Goal: Task Accomplishment & Management: Use online tool/utility

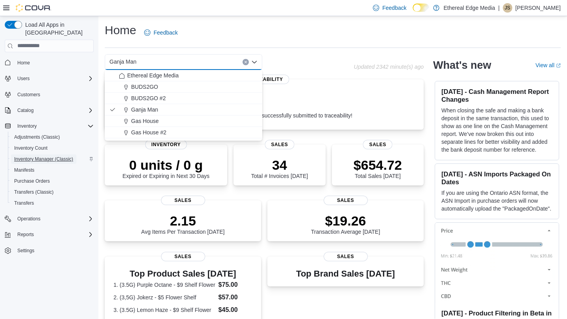
click at [59, 156] on span "Inventory Manager (Classic)" at bounding box center [43, 159] width 59 height 6
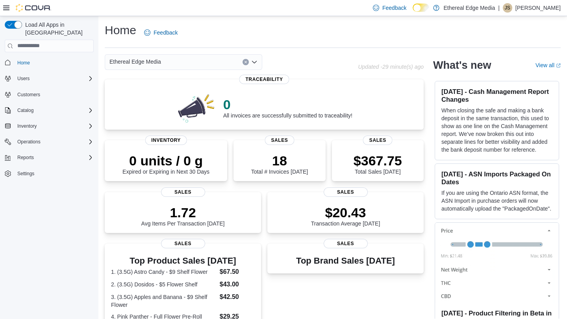
click at [194, 66] on div "Ethereal Edge Media" at bounding box center [183, 62] width 157 height 16
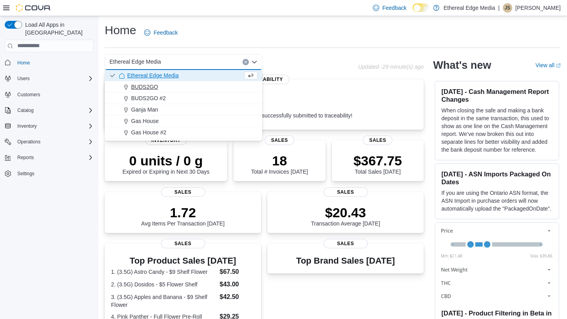
click at [170, 84] on div "BUDS2GO" at bounding box center [188, 87] width 138 height 8
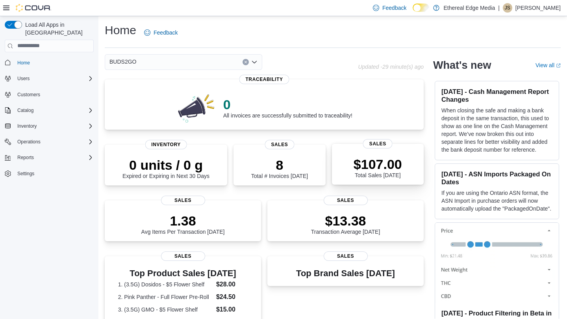
click at [362, 169] on p "$107.00" at bounding box center [377, 165] width 48 height 16
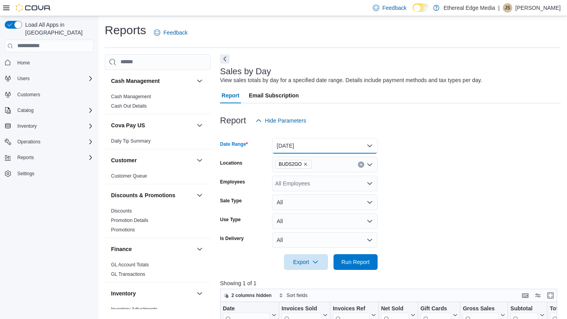
click at [292, 144] on button "[DATE]" at bounding box center [324, 146] width 105 height 16
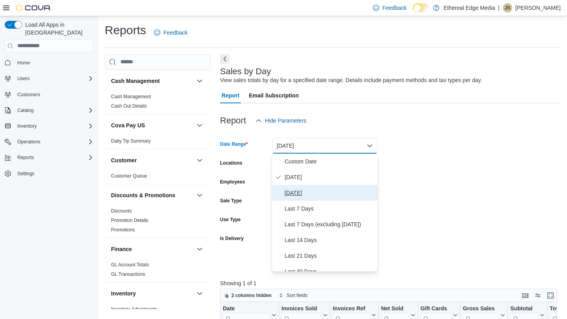
click at [301, 191] on span "Yesterday" at bounding box center [329, 192] width 90 height 9
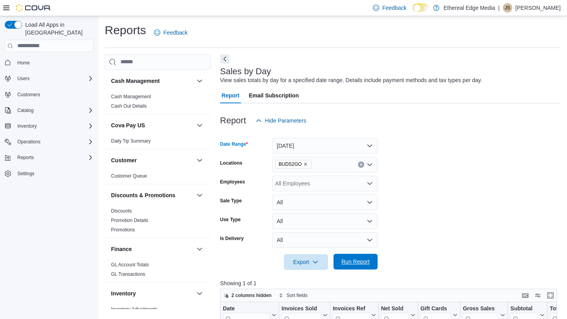
click at [350, 264] on span "Run Report" at bounding box center [355, 262] width 28 height 8
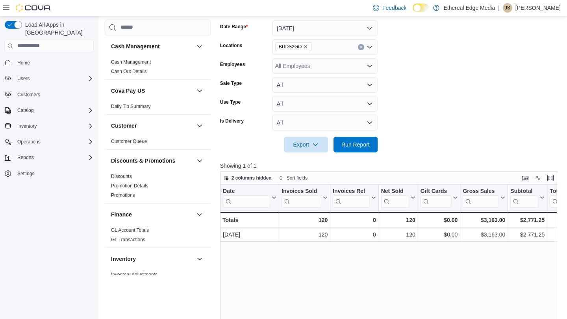
scroll to position [105, 0]
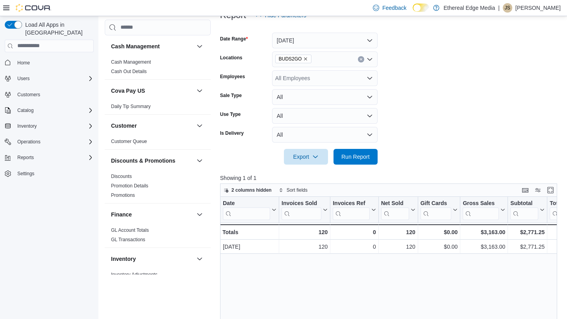
click at [371, 63] on div "BUDS2GO" at bounding box center [324, 60] width 105 height 16
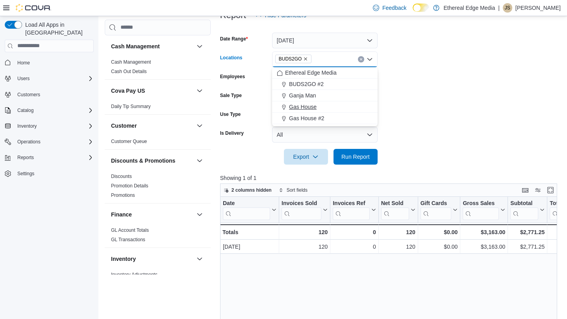
click at [318, 104] on div "Gas House" at bounding box center [325, 107] width 96 height 8
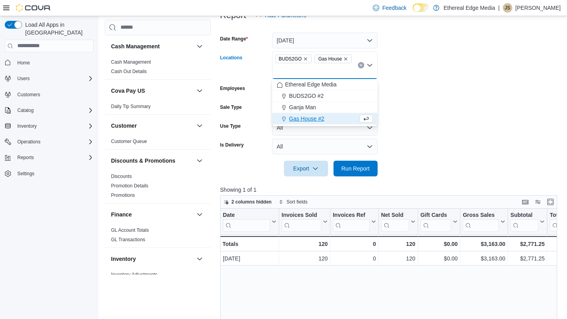
click at [305, 60] on icon "Remove BUDS2GO from selection in this group" at bounding box center [305, 59] width 5 height 5
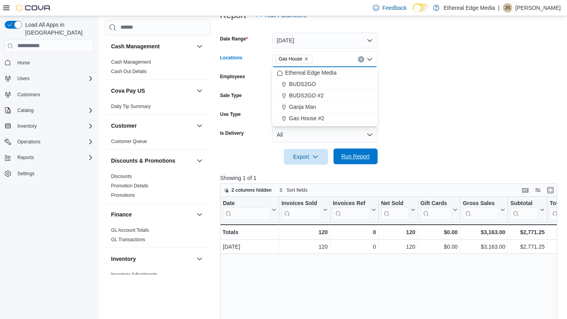
click at [345, 160] on span "Run Report" at bounding box center [355, 157] width 28 height 8
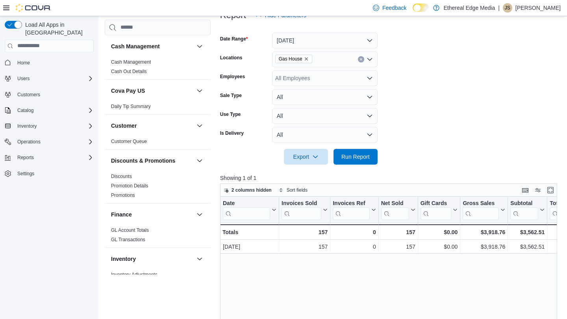
click at [306, 59] on icon "Remove Gas House from selection in this group" at bounding box center [306, 58] width 3 height 3
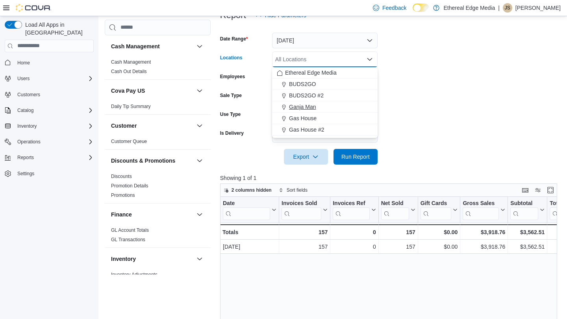
click at [321, 112] on button "Ganja Man" at bounding box center [324, 107] width 105 height 11
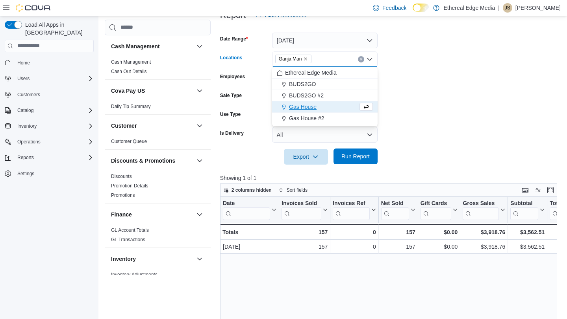
click at [348, 151] on span "Run Report" at bounding box center [355, 157] width 35 height 16
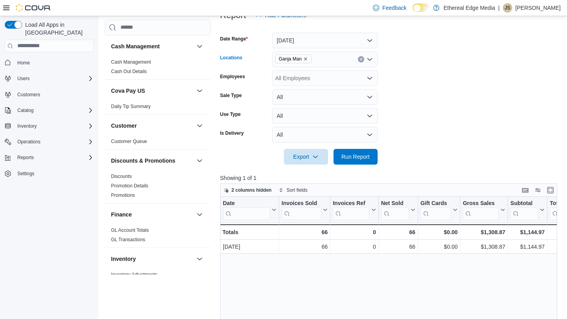
click at [307, 59] on icon "Remove Ganja Man from selection in this group" at bounding box center [305, 59] width 5 height 5
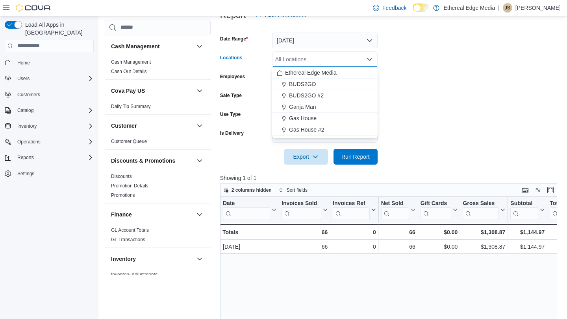
click at [307, 59] on div "All Locations Combo box. Selected. Combo box input. All Locations. Type some te…" at bounding box center [324, 60] width 105 height 16
click at [314, 97] on span "BUDS2GO #2" at bounding box center [306, 96] width 35 height 8
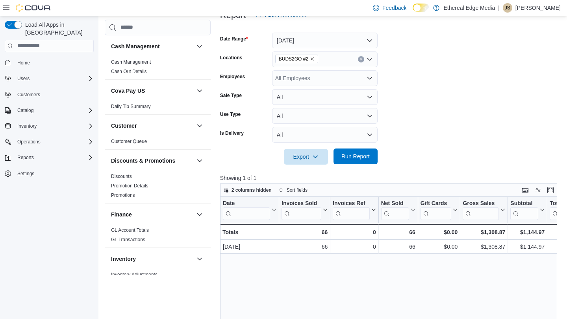
click at [353, 158] on span "Run Report" at bounding box center [355, 157] width 28 height 8
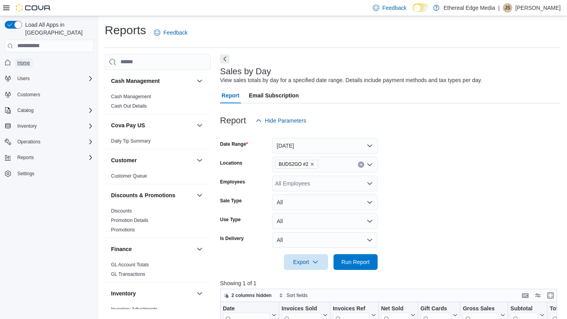
click at [29, 60] on span "Home" at bounding box center [23, 63] width 13 height 6
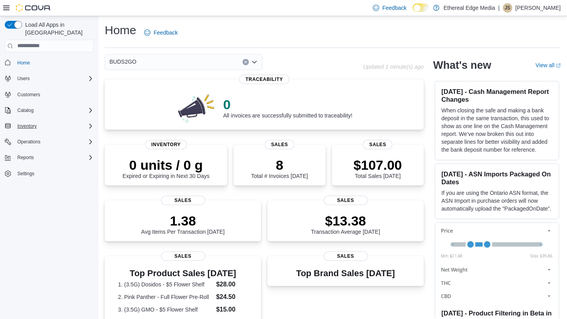
click at [47, 122] on div "Inventory" at bounding box center [53, 126] width 79 height 9
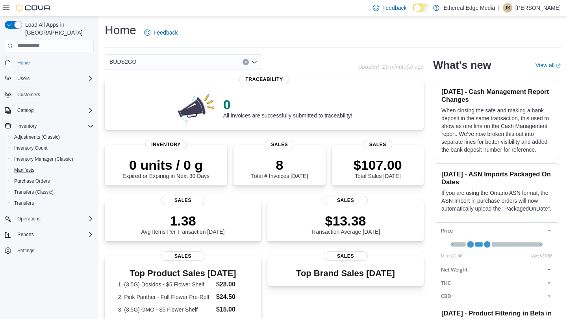
click at [49, 165] on button "Manifests" at bounding box center [52, 170] width 89 height 11
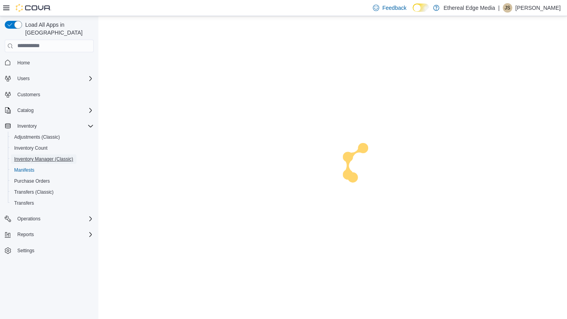
click at [49, 155] on span "Inventory Manager (Classic)" at bounding box center [43, 159] width 59 height 9
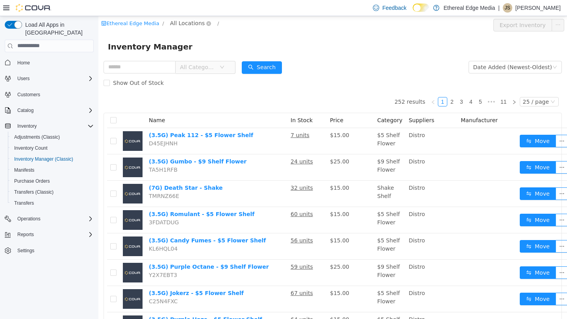
click at [198, 26] on span "All Locations" at bounding box center [187, 22] width 35 height 9
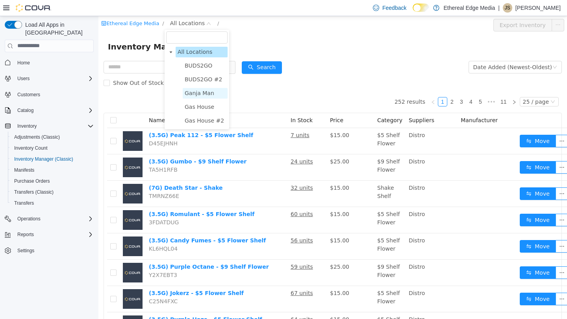
click at [197, 95] on span "Ganja Man" at bounding box center [200, 93] width 30 height 6
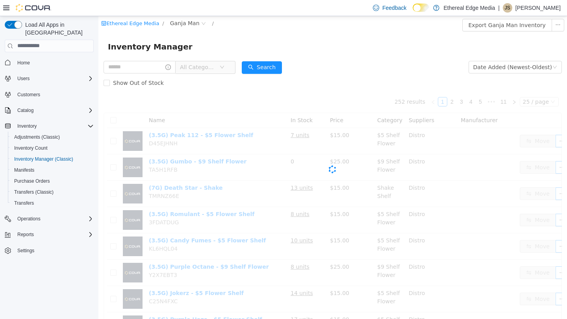
click at [214, 70] on span "All Categories" at bounding box center [198, 67] width 36 height 8
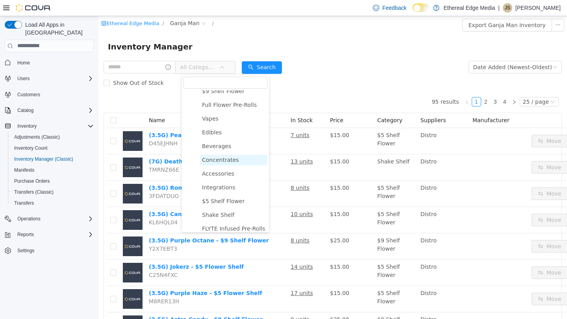
scroll to position [20, 0]
click at [216, 204] on span "$5 Shelf Flower" at bounding box center [233, 201] width 67 height 11
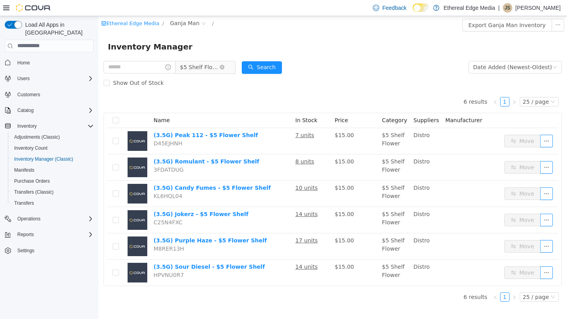
click at [219, 66] on span "$5 Shelf Flower" at bounding box center [199, 67] width 39 height 12
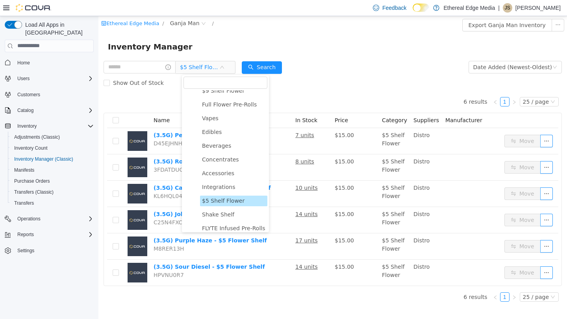
scroll to position [0, 0]
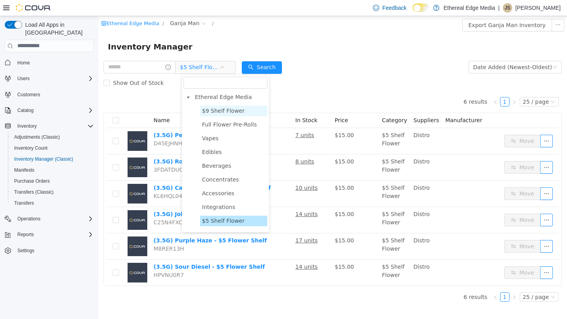
click at [220, 110] on span "$9 Shelf Flower" at bounding box center [223, 110] width 42 height 6
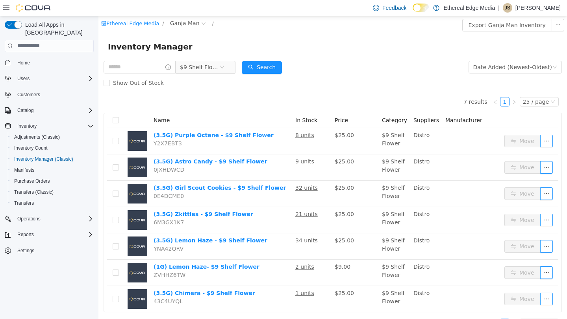
scroll to position [15, 0]
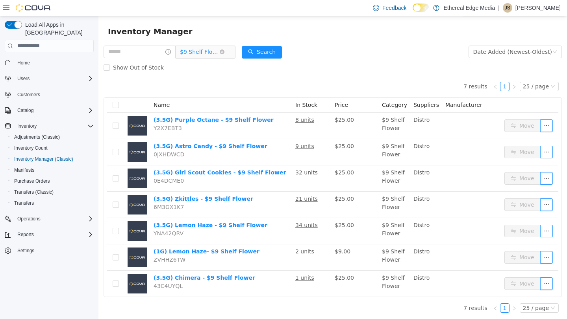
click at [213, 50] on span "$9 Shelf Flower" at bounding box center [199, 52] width 39 height 12
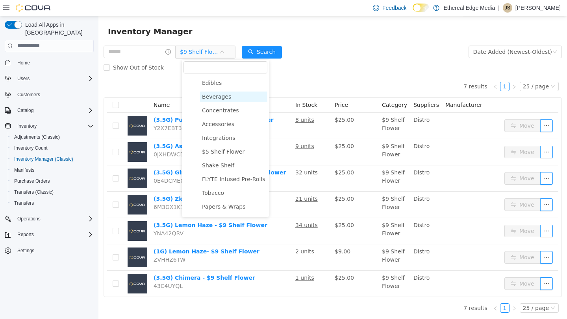
scroll to position [54, 0]
click at [217, 166] on span "Shake Shelf" at bounding box center [218, 165] width 32 height 6
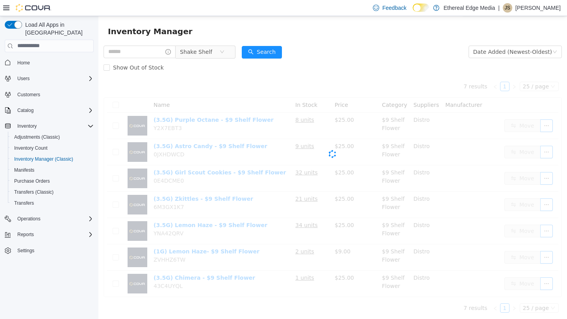
scroll to position [0, 0]
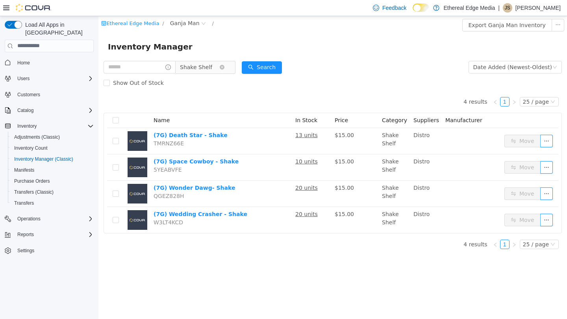
click at [212, 66] on span "Shake Shelf" at bounding box center [196, 67] width 32 height 12
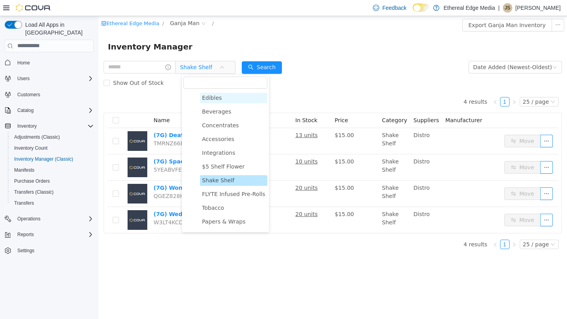
click at [213, 97] on span "Edibles" at bounding box center [212, 97] width 20 height 6
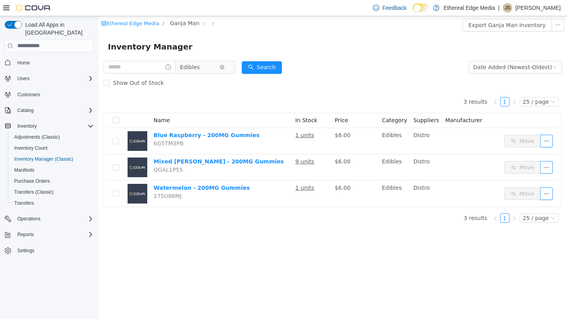
click at [213, 69] on span "Edibles" at bounding box center [199, 67] width 39 height 12
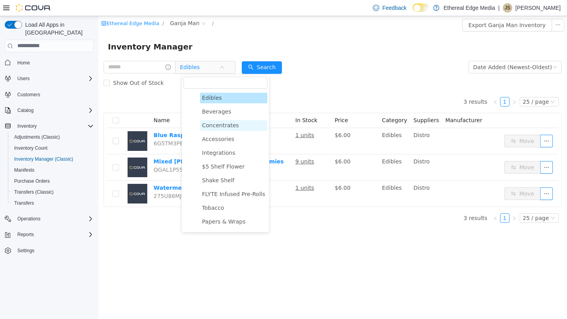
click at [218, 126] on span "Concentrates" at bounding box center [220, 125] width 37 height 6
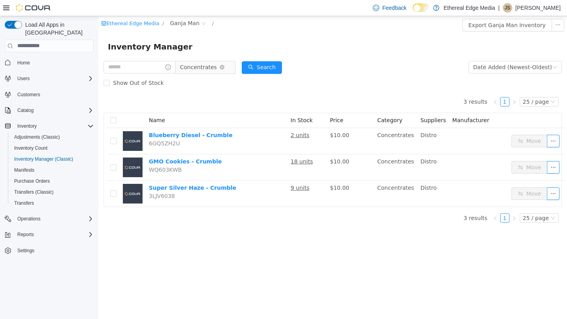
click at [196, 66] on span "Concentrates" at bounding box center [198, 67] width 37 height 12
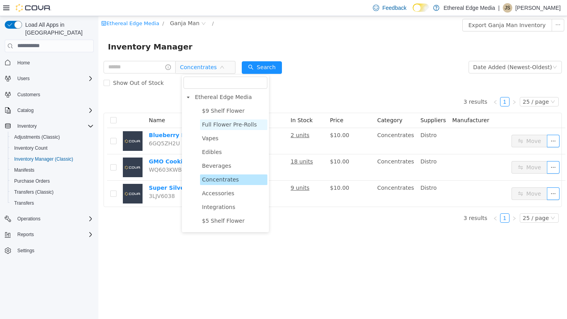
click at [229, 125] on span "Full Flower Pre-Rolls" at bounding box center [229, 124] width 55 height 6
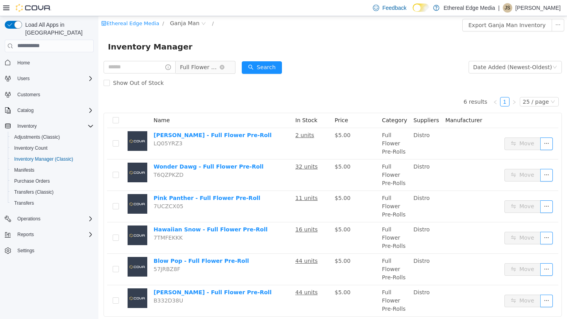
click at [207, 65] on span "Full Flower Pre-Rolls" at bounding box center [199, 67] width 39 height 12
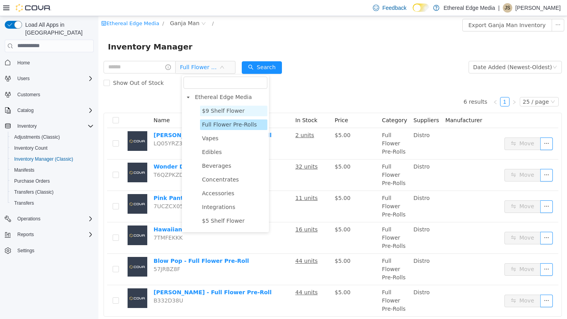
click at [222, 113] on span "$9 Shelf Flower" at bounding box center [223, 110] width 42 height 6
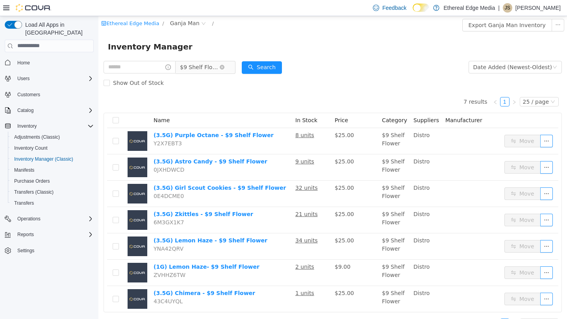
click at [212, 66] on span "$9 Shelf Flower" at bounding box center [199, 67] width 39 height 12
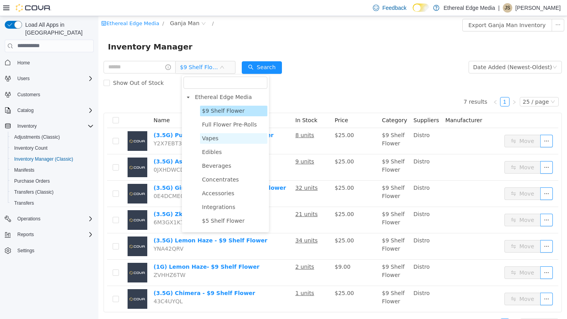
click at [218, 143] on span "Vapes" at bounding box center [233, 138] width 67 height 11
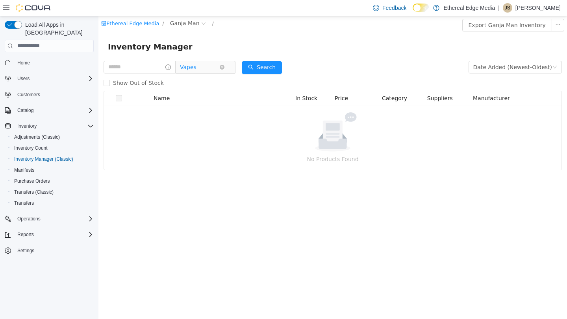
click at [215, 67] on span "Vapes" at bounding box center [199, 67] width 39 height 12
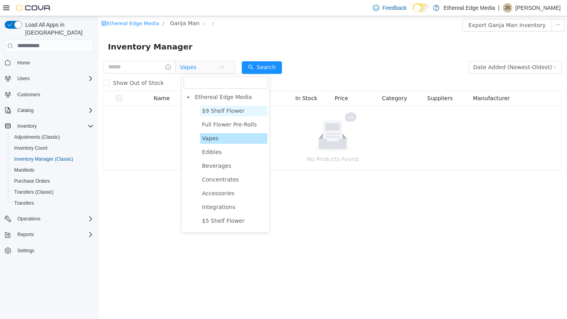
click at [215, 112] on span "$9 Shelf Flower" at bounding box center [223, 110] width 42 height 6
